Goal: Task Accomplishment & Management: Manage account settings

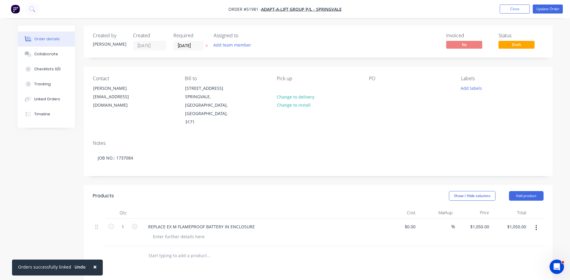
click at [408, 49] on div "Invoiced No Status Draft" at bounding box center [409, 42] width 270 height 18
click at [372, 92] on div at bounding box center [374, 88] width 10 height 9
click at [554, 9] on button "Update Order" at bounding box center [548, 9] width 30 height 9
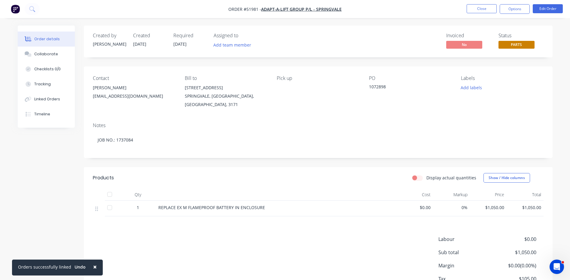
click at [513, 51] on div "Created by [PERSON_NAME] Created [DATE] Required [DATE] Assigned to Add team me…" at bounding box center [318, 42] width 469 height 32
click at [514, 47] on span "PARTS" at bounding box center [516, 45] width 36 height 8
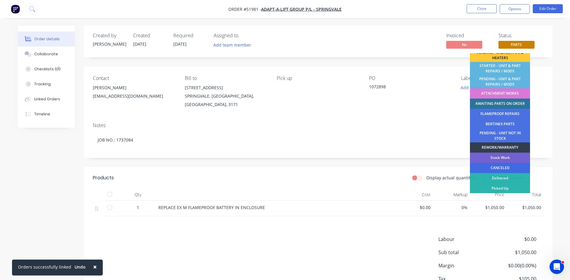
scroll to position [119, 0]
click at [499, 185] on div "Picked Up" at bounding box center [500, 188] width 60 height 10
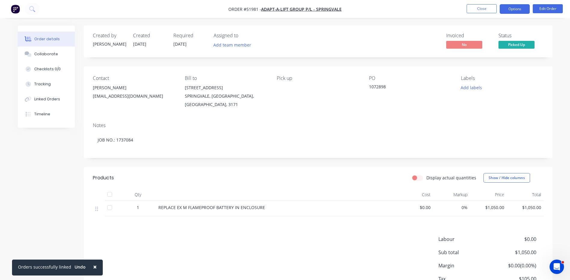
click at [503, 11] on button "Options" at bounding box center [515, 9] width 30 height 10
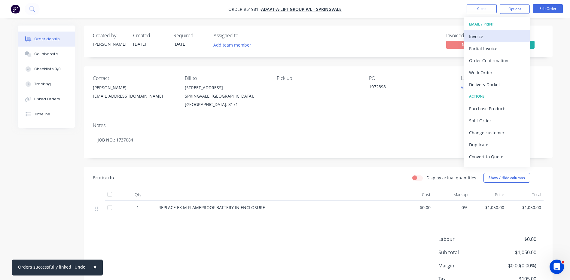
click at [485, 32] on button "Invoice" at bounding box center [497, 36] width 66 height 12
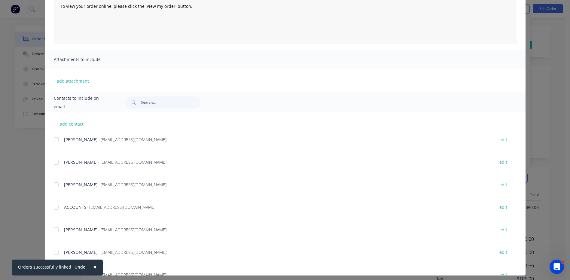
scroll to position [88, 0]
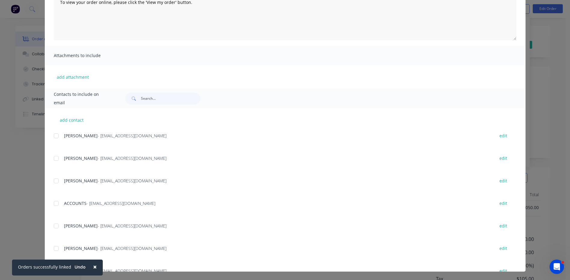
click at [51, 201] on div at bounding box center [56, 203] width 12 height 12
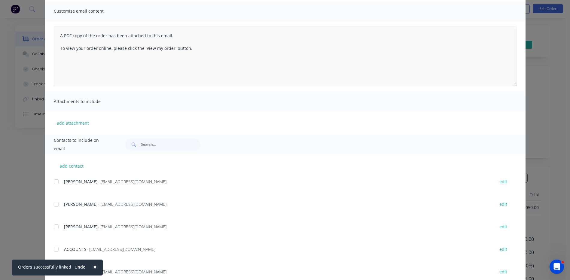
scroll to position [0, 0]
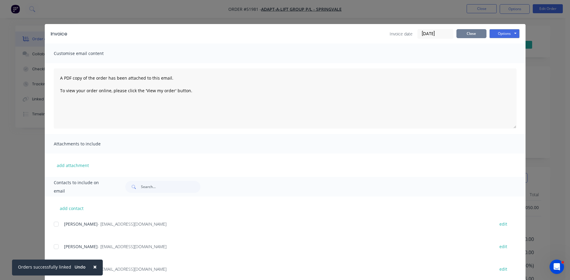
click at [475, 34] on button "Close" at bounding box center [471, 33] width 30 height 9
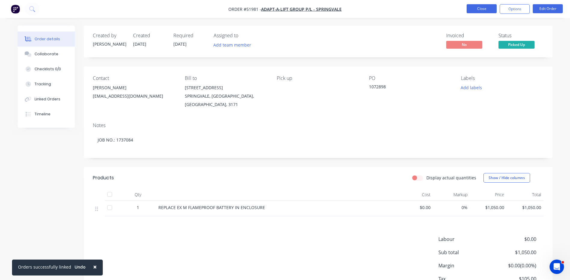
click at [488, 7] on button "Close" at bounding box center [482, 8] width 30 height 9
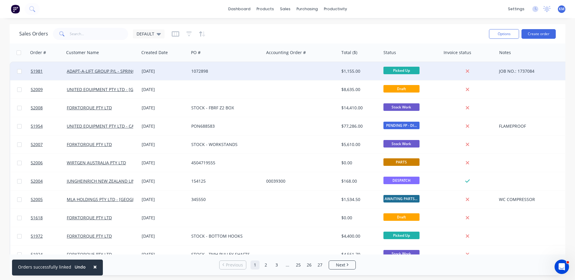
click at [309, 78] on div at bounding box center [301, 71] width 75 height 18
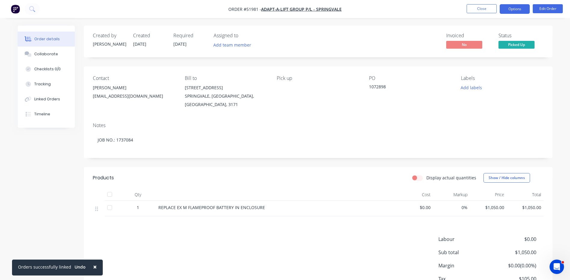
click at [511, 11] on button "Options" at bounding box center [515, 9] width 30 height 10
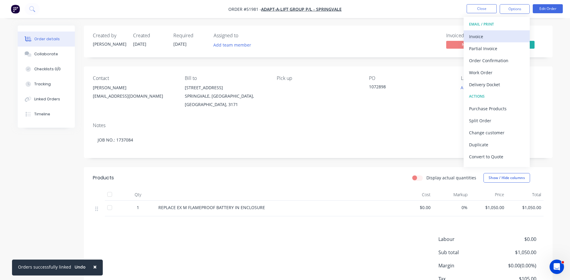
click at [501, 31] on button "Invoice" at bounding box center [497, 36] width 66 height 12
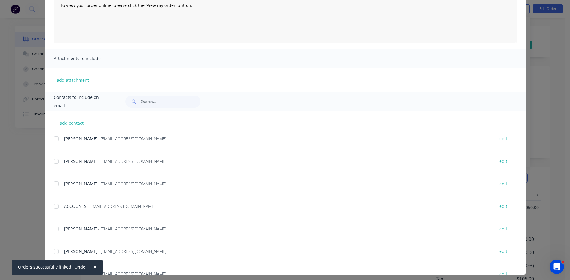
scroll to position [88, 0]
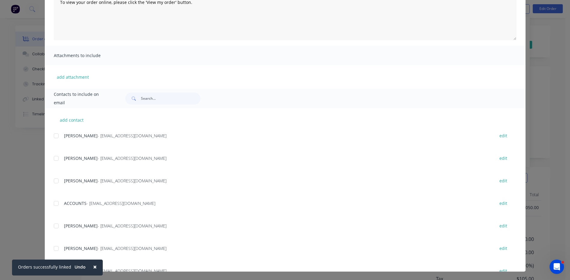
click at [52, 202] on div at bounding box center [56, 203] width 12 height 12
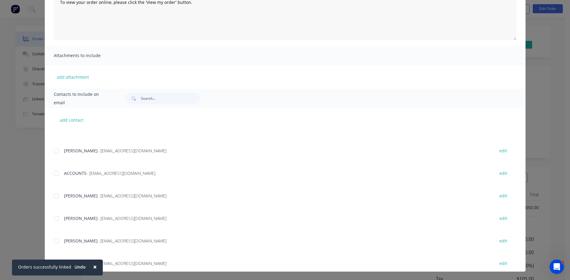
click at [54, 174] on div at bounding box center [56, 173] width 12 height 12
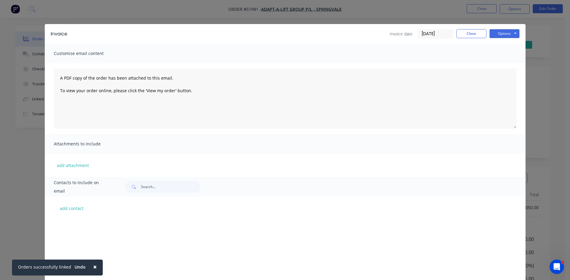
scroll to position [150, 0]
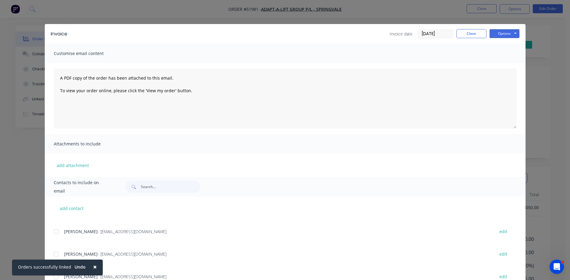
click at [93, 266] on span "×" at bounding box center [95, 267] width 4 height 8
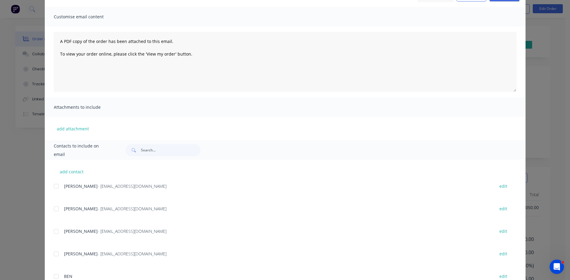
scroll to position [88, 0]
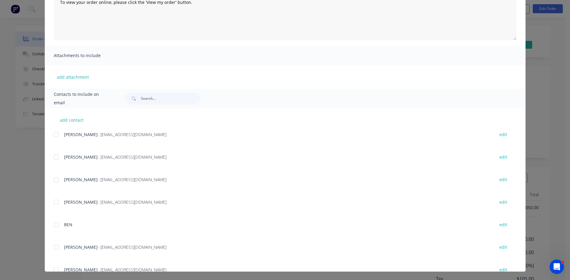
click at [57, 138] on div at bounding box center [56, 135] width 12 height 12
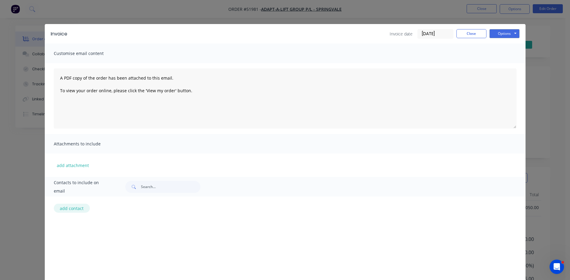
scroll to position [204, 0]
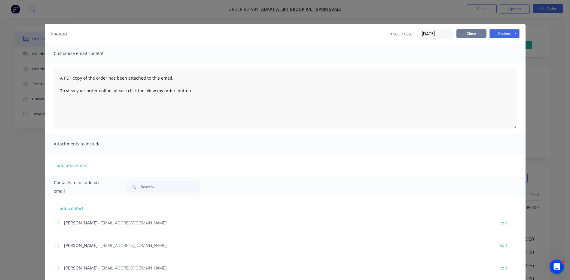
drag, startPoint x: 464, startPoint y: 36, endPoint x: 422, endPoint y: 20, distance: 45.0
click at [465, 36] on button "Close" at bounding box center [471, 33] width 30 height 9
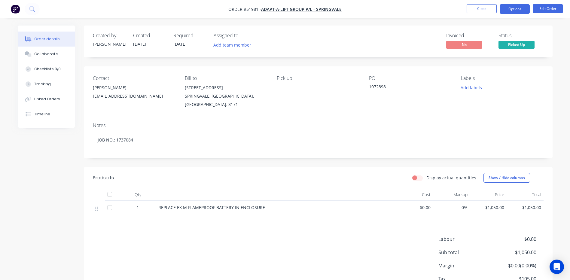
click at [509, 5] on button "Options" at bounding box center [515, 9] width 30 height 10
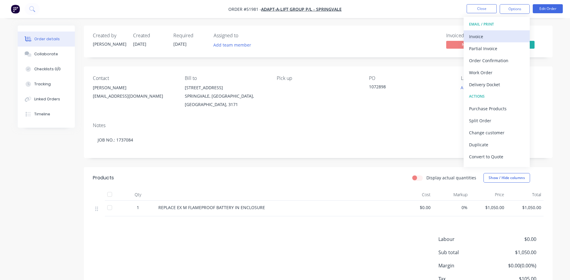
click at [497, 30] on button "Invoice" at bounding box center [497, 36] width 66 height 12
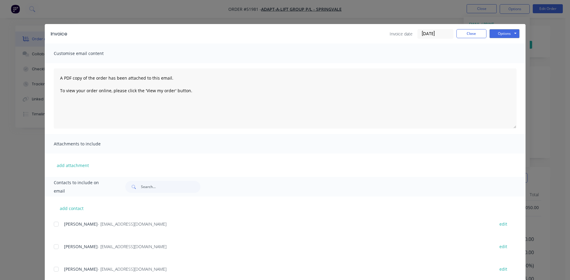
scroll to position [88, 0]
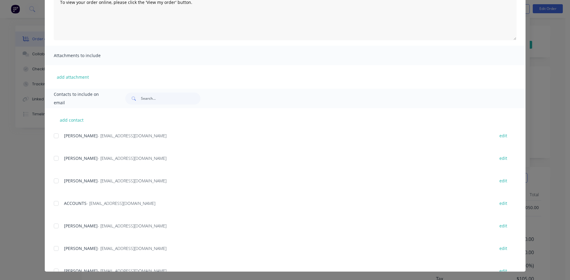
click at [54, 203] on div at bounding box center [56, 203] width 12 height 12
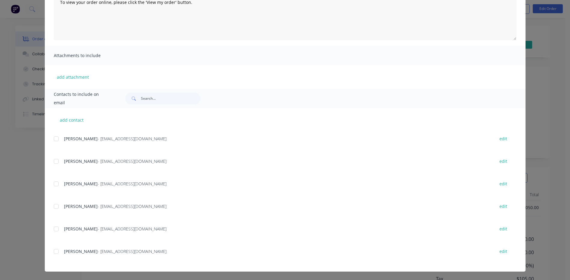
scroll to position [120, 0]
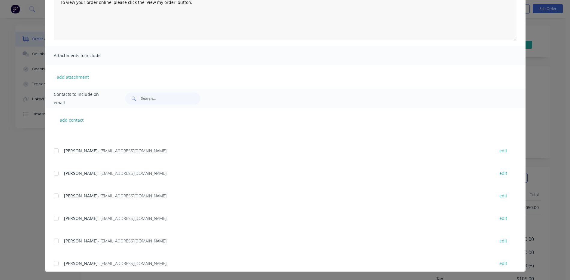
click at [58, 218] on div at bounding box center [56, 218] width 12 height 12
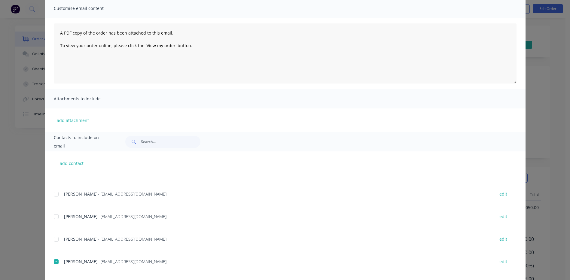
scroll to position [0, 0]
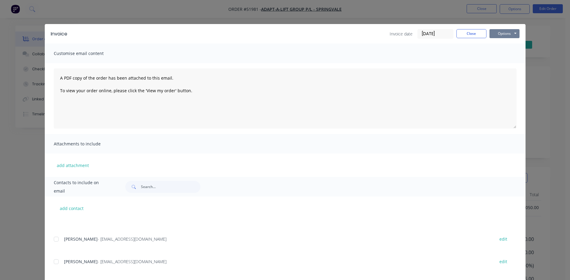
click at [492, 32] on button "Options" at bounding box center [504, 33] width 30 height 9
click at [497, 61] on button "Email" at bounding box center [508, 64] width 38 height 10
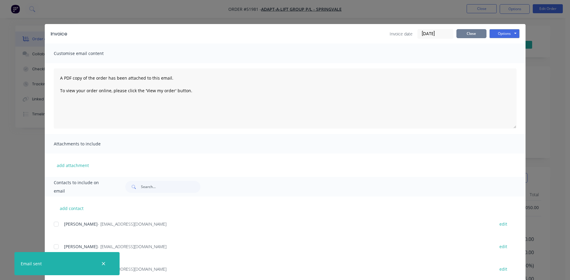
drag, startPoint x: 472, startPoint y: 36, endPoint x: 465, endPoint y: 36, distance: 6.6
click at [472, 36] on button "Close" at bounding box center [471, 33] width 30 height 9
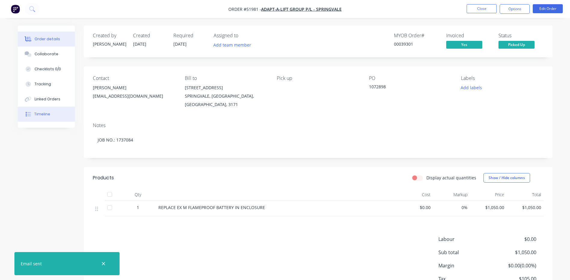
click at [55, 110] on button "Timeline" at bounding box center [46, 114] width 57 height 15
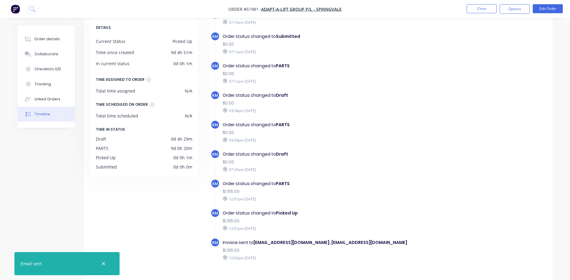
scroll to position [46, 0]
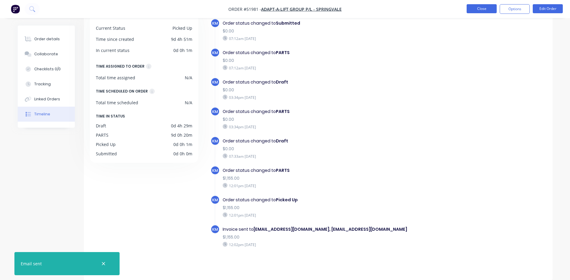
click at [488, 10] on button "Close" at bounding box center [482, 8] width 30 height 9
